Goal: Navigation & Orientation: Find specific page/section

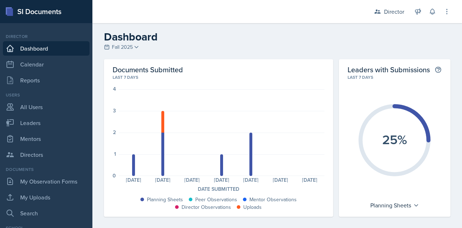
scroll to position [29, 0]
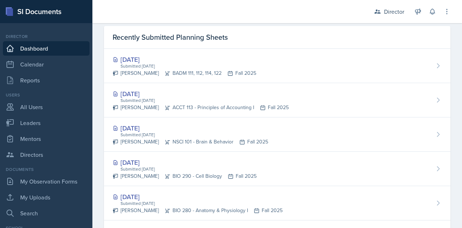
scroll to position [233, 0]
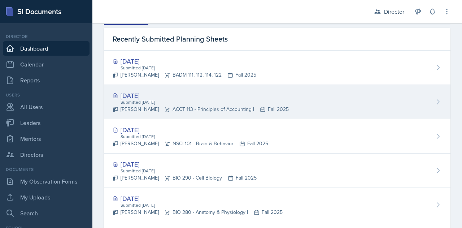
click at [144, 95] on div "Sep 9th, 2025" at bounding box center [201, 96] width 176 height 10
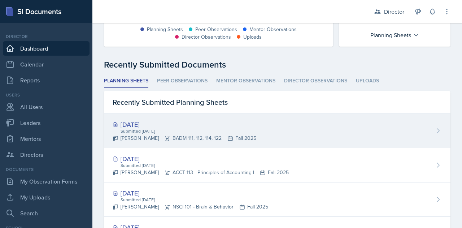
scroll to position [180, 0]
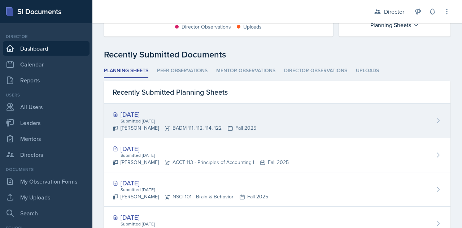
click at [134, 112] on div "[DATE]" at bounding box center [185, 114] width 144 height 10
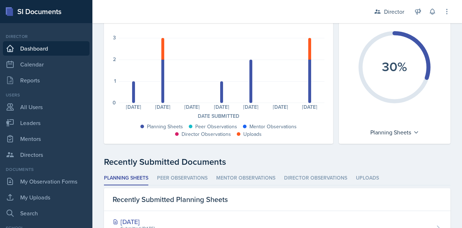
scroll to position [72, 0]
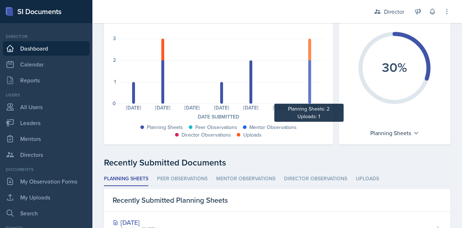
click at [309, 54] on div at bounding box center [310, 50] width 3 height 22
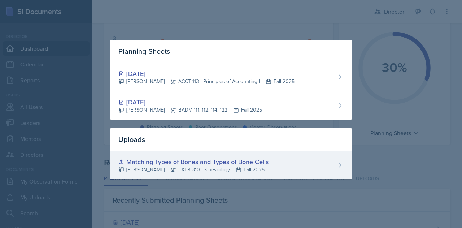
click at [209, 162] on div "Matching Types of Bones and Types of Bone Cells" at bounding box center [194, 162] width 150 height 10
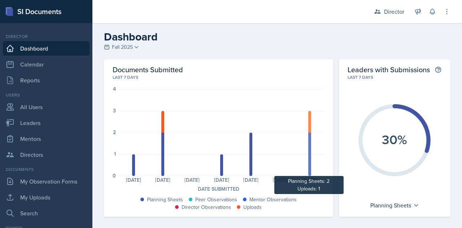
click at [309, 126] on div at bounding box center [310, 122] width 3 height 22
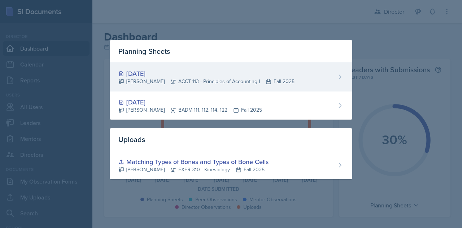
click at [197, 77] on div "Sep 9th, 2025" at bounding box center [207, 74] width 176 height 10
